Goal: Navigation & Orientation: Find specific page/section

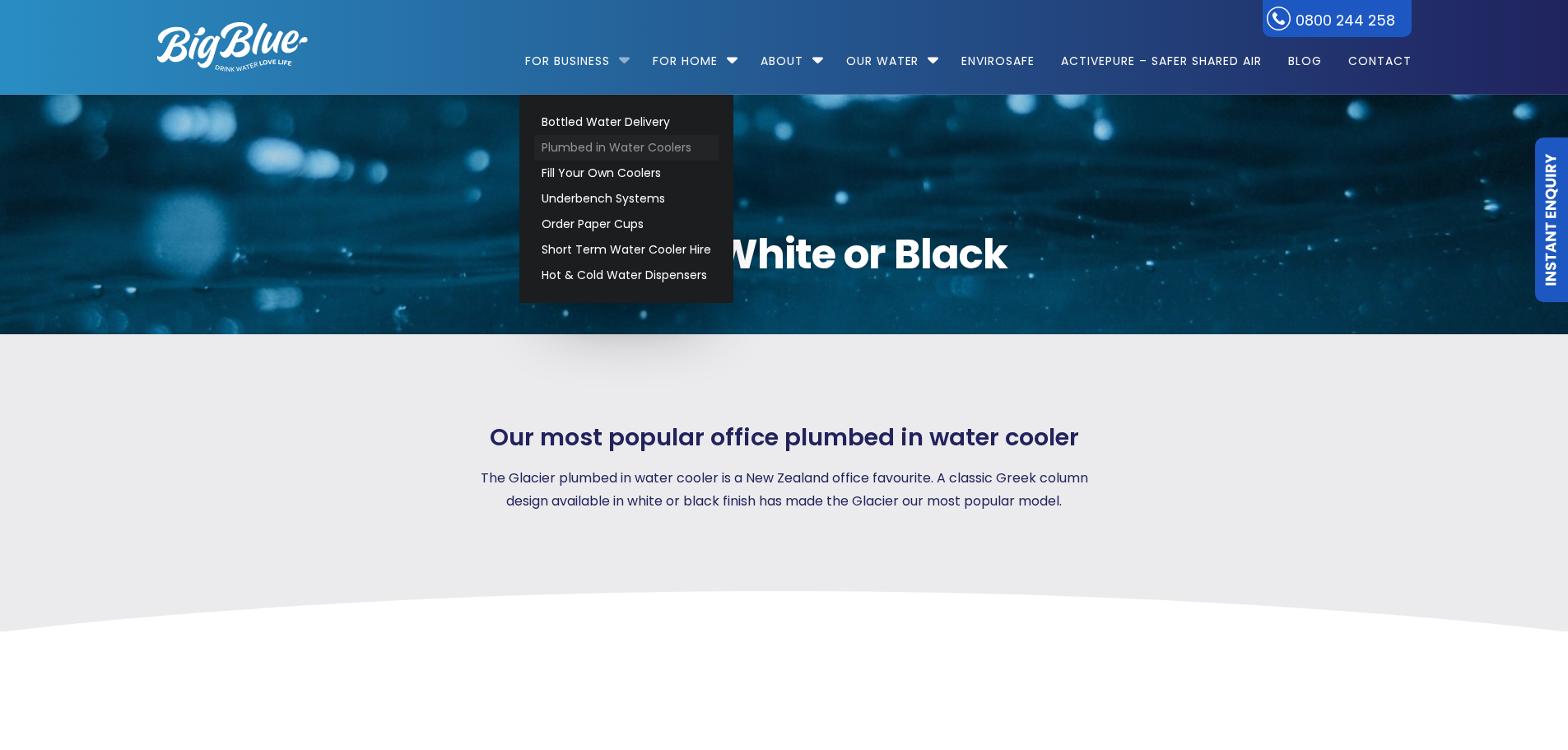
click at [622, 151] on link "Plumbed in Water Coolers" at bounding box center [627, 148] width 184 height 26
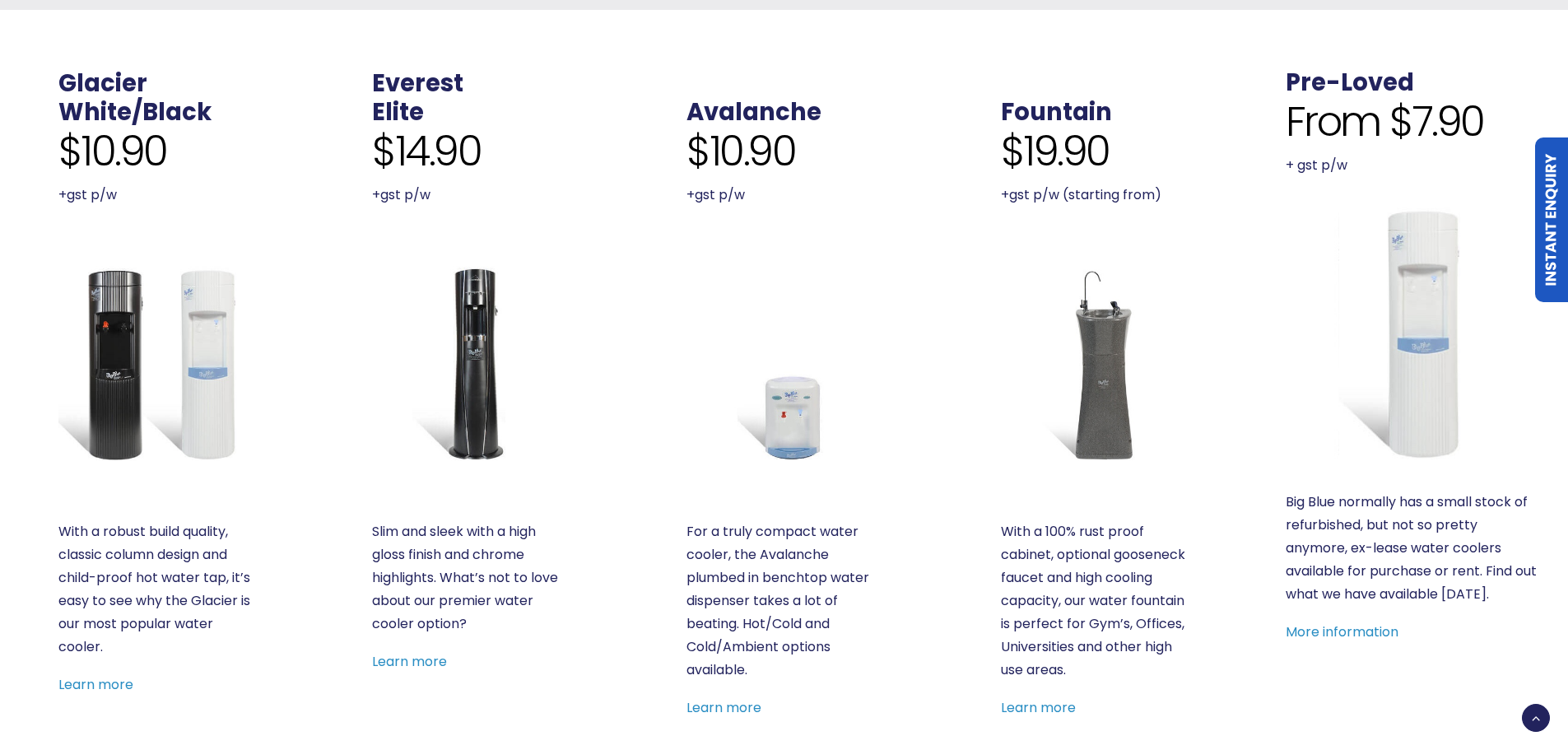
scroll to position [823, 0]
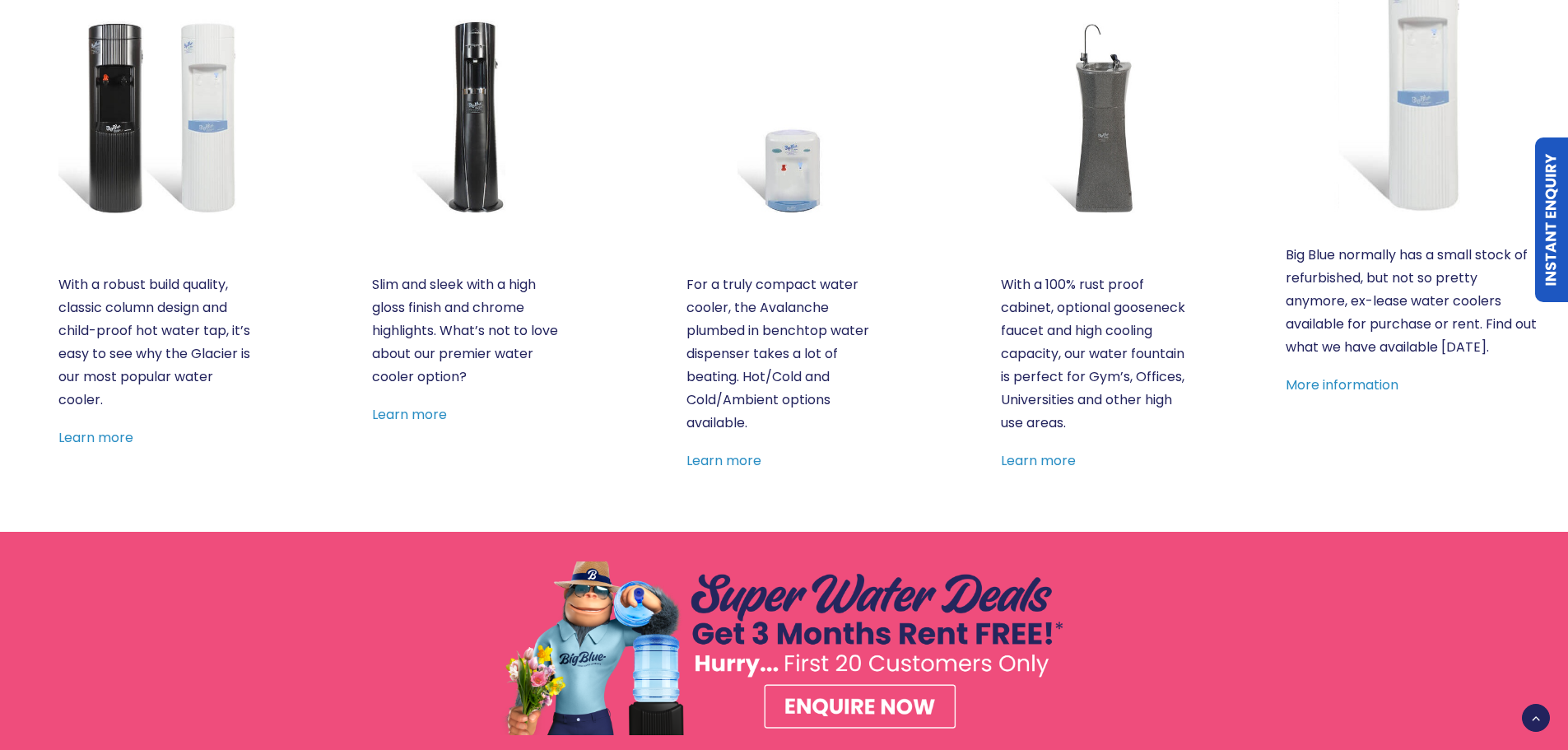
click at [779, 169] on img at bounding box center [784, 116] width 195 height 195
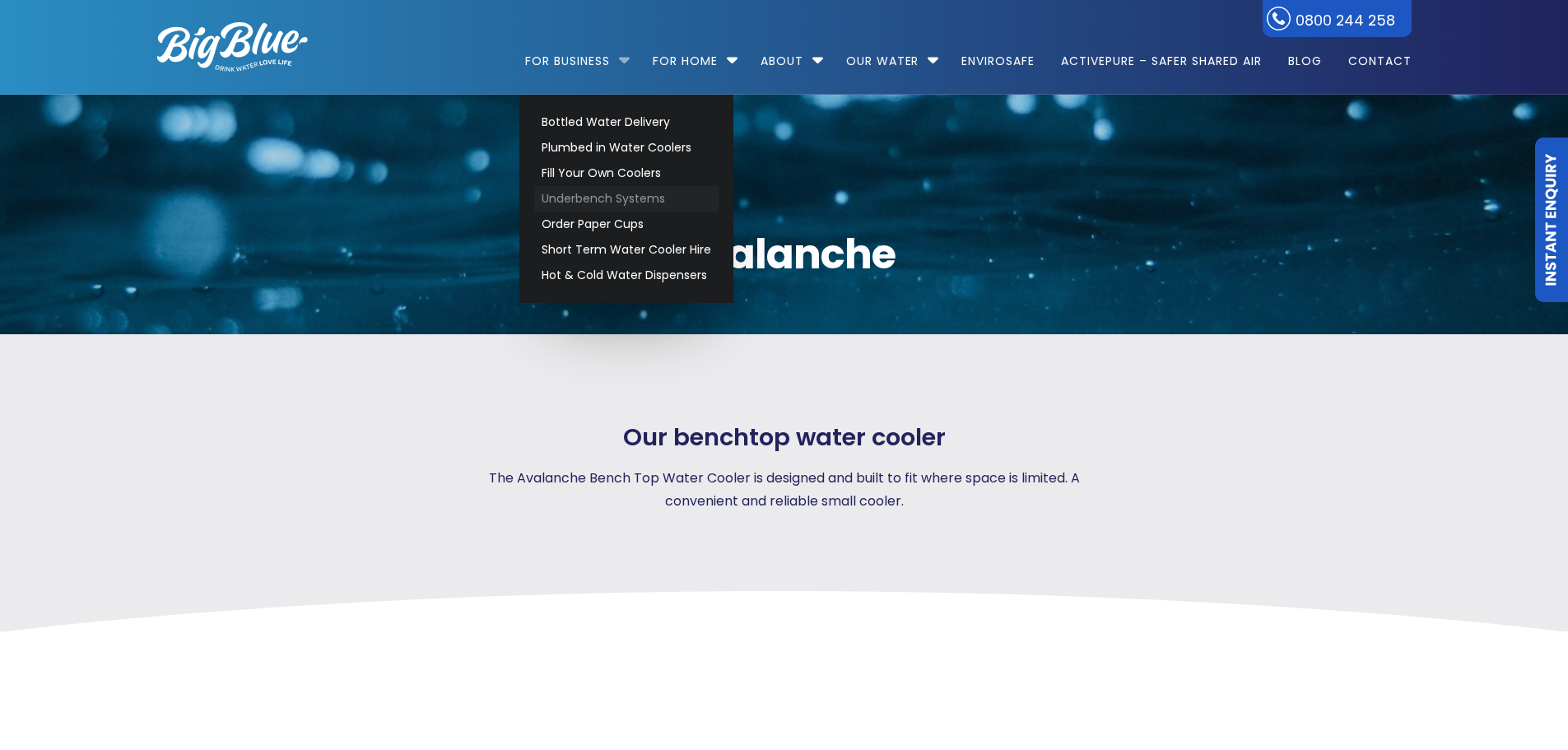
click at [603, 198] on link "Underbench Systems" at bounding box center [627, 199] width 184 height 26
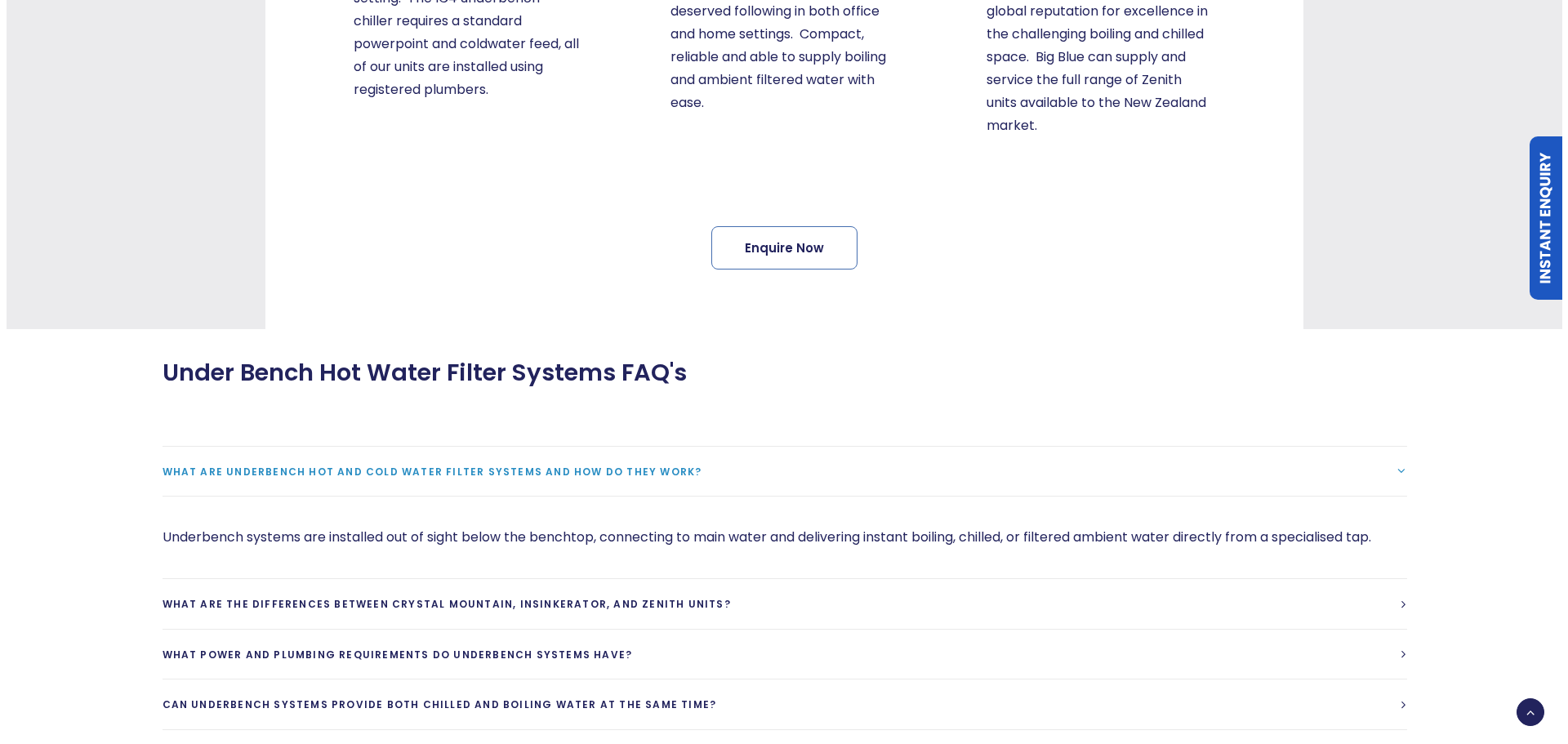
scroll to position [245, 0]
